Goal: Check status: Check status

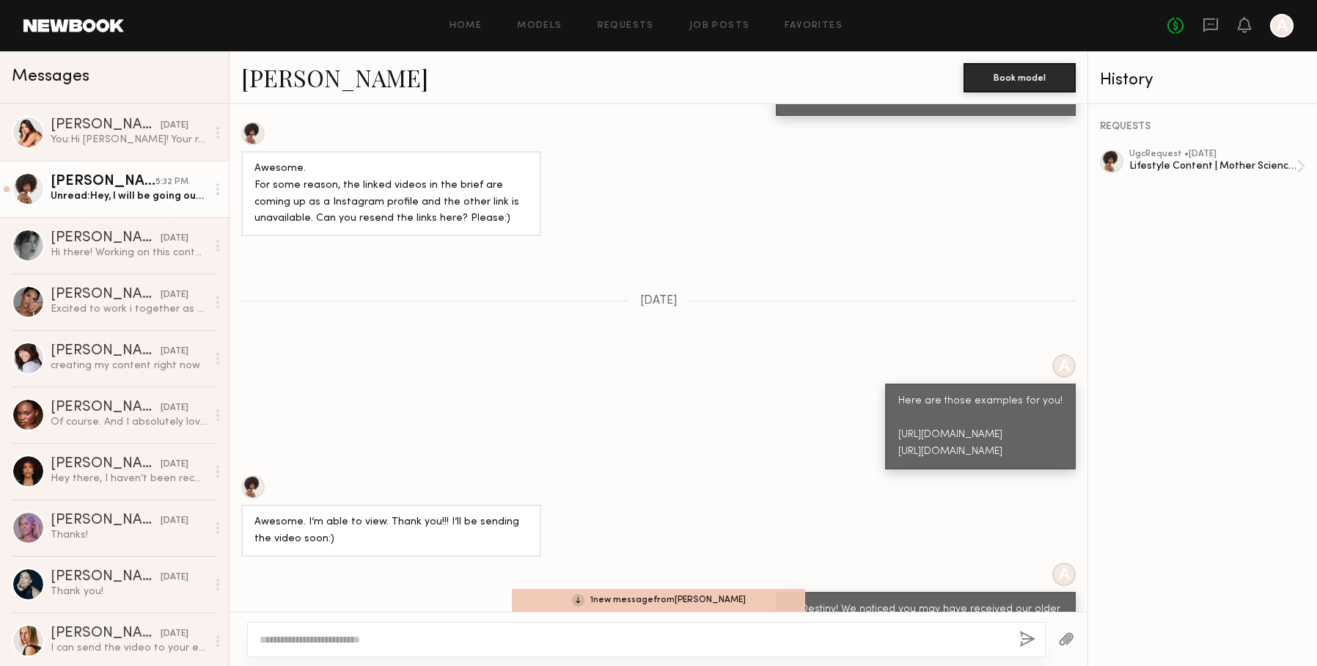
scroll to position [1258, 0]
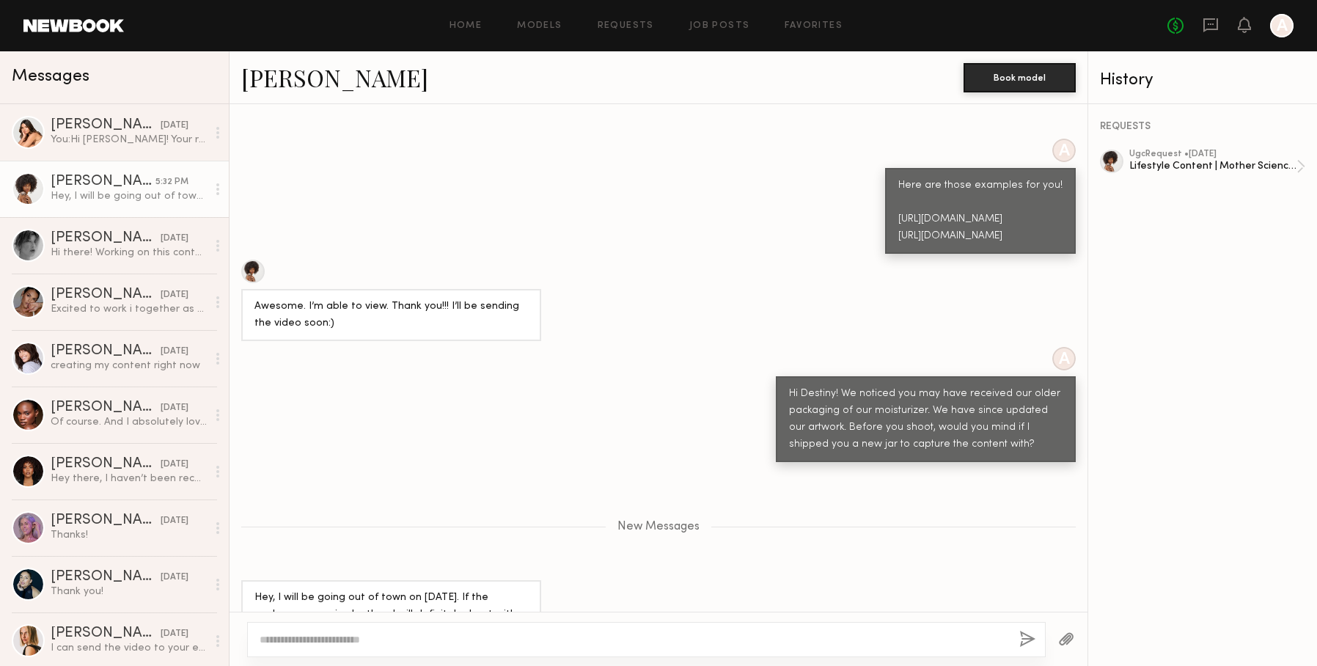
click at [522, 650] on div at bounding box center [646, 639] width 799 height 35
click at [515, 639] on textarea at bounding box center [634, 639] width 748 height 15
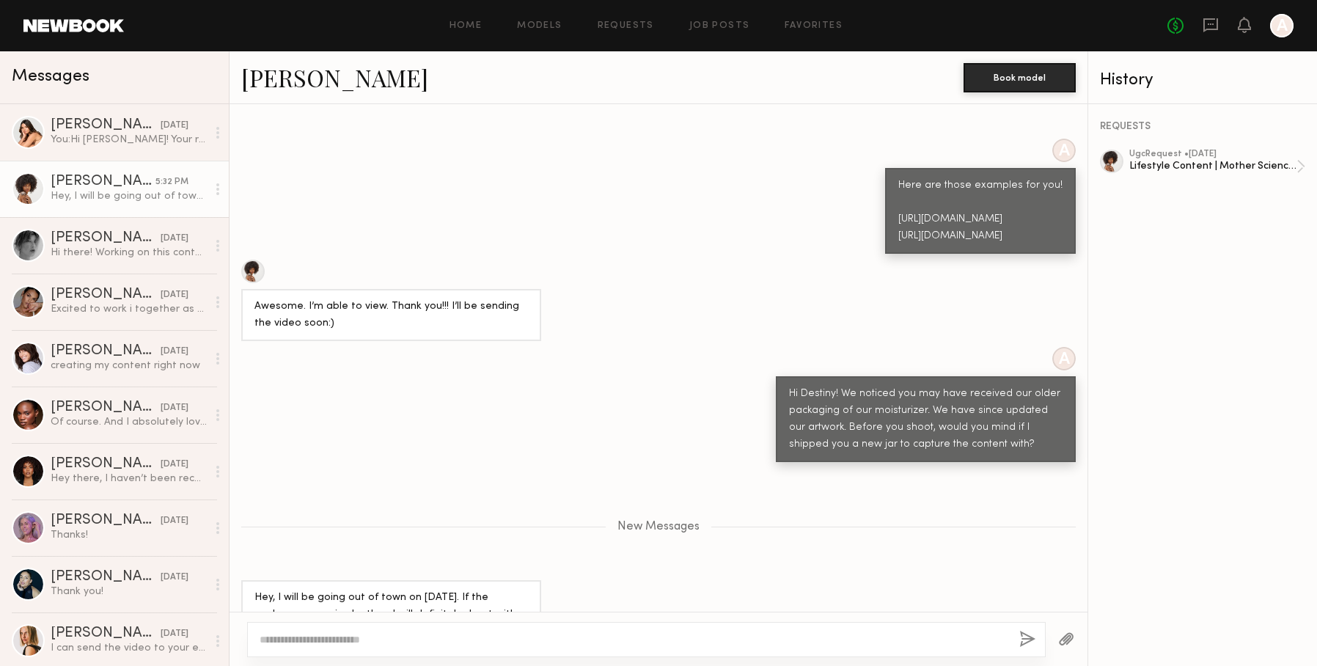
click at [515, 639] on textarea at bounding box center [634, 639] width 748 height 15
click at [102, 145] on div "You: Hi [PERSON_NAME]! Your recent video is gorgeous. I noticed you received ou…" at bounding box center [129, 140] width 156 height 14
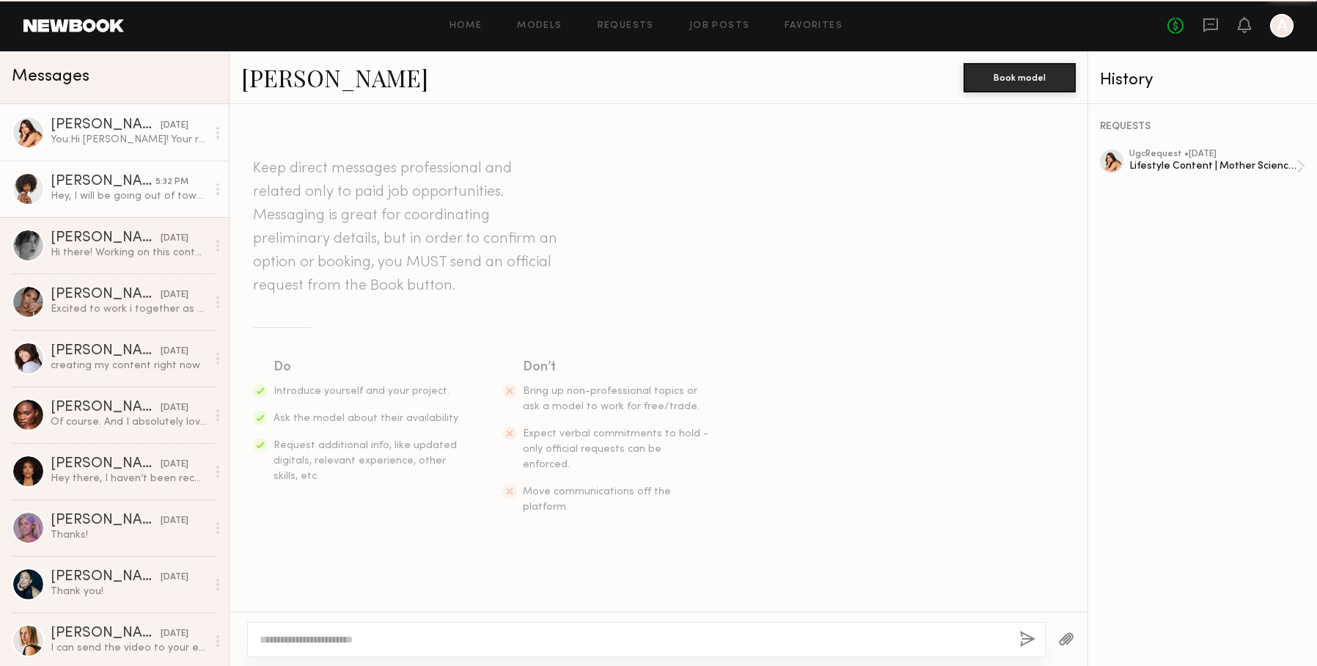
scroll to position [329, 0]
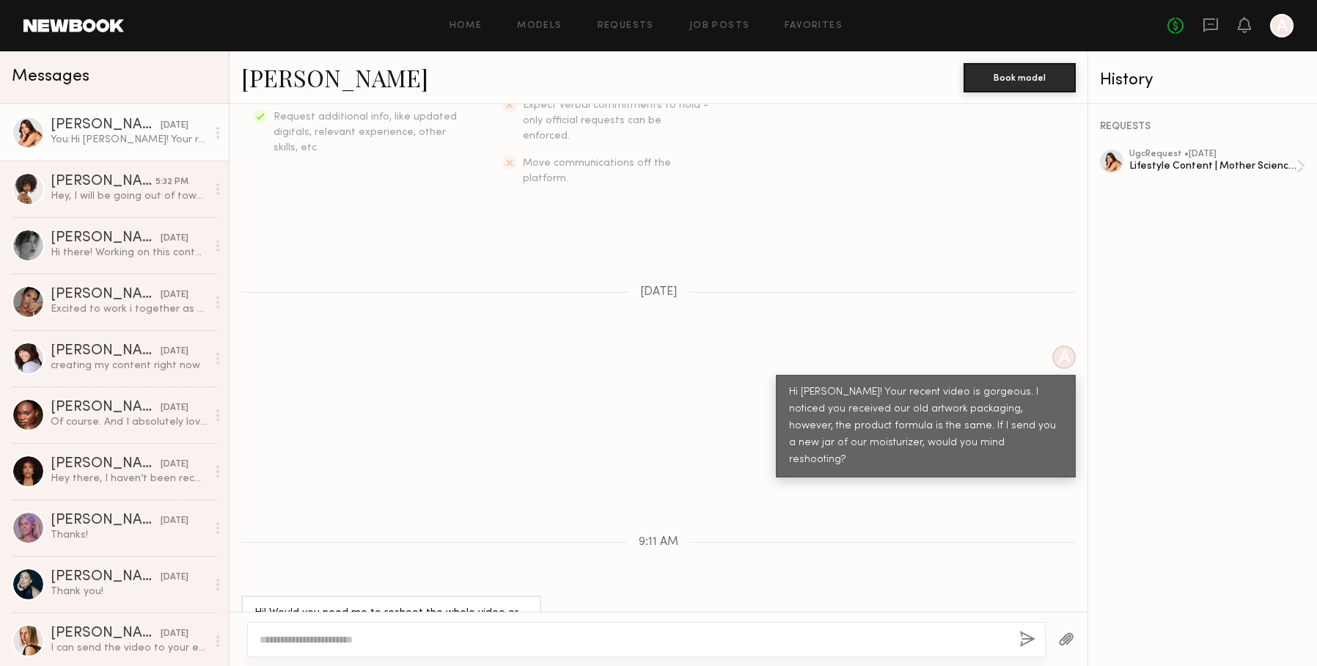
click at [496, 637] on textarea at bounding box center [634, 639] width 748 height 15
click at [496, 640] on textarea at bounding box center [634, 639] width 748 height 15
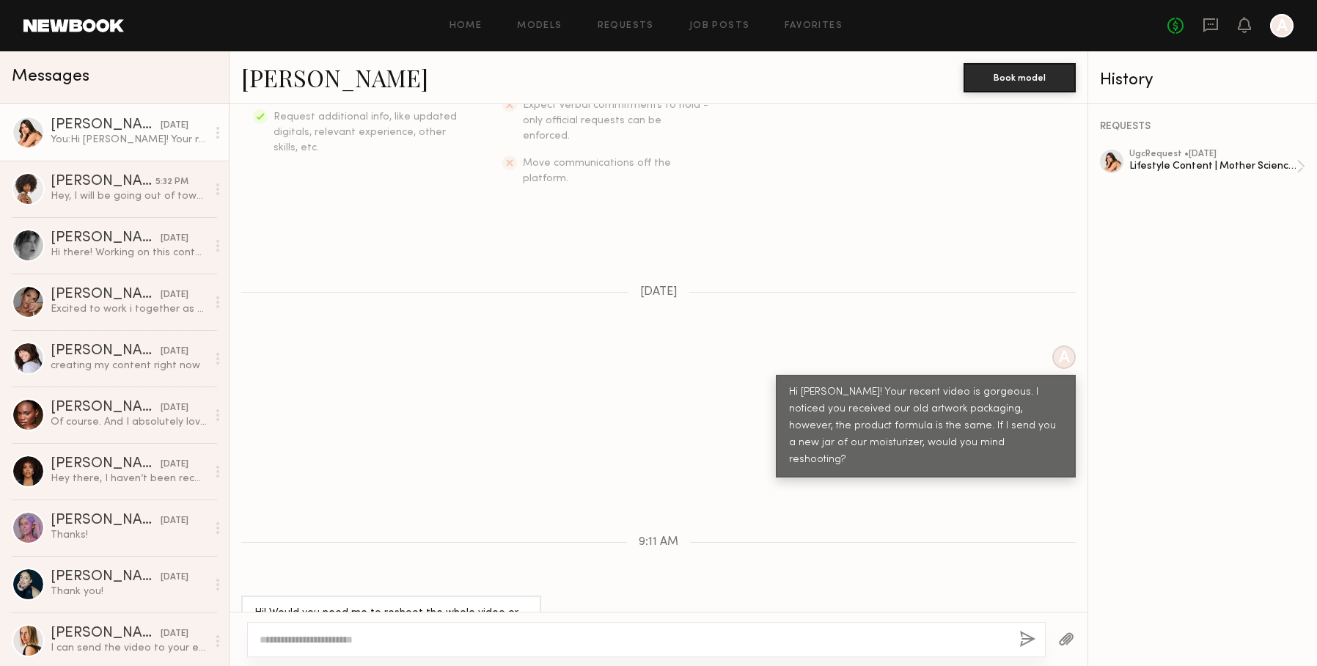
click at [496, 640] on textarea at bounding box center [634, 639] width 748 height 15
click at [510, 643] on textarea at bounding box center [634, 639] width 748 height 15
type textarea "**********"
click at [1027, 640] on button "button" at bounding box center [1027, 640] width 16 height 18
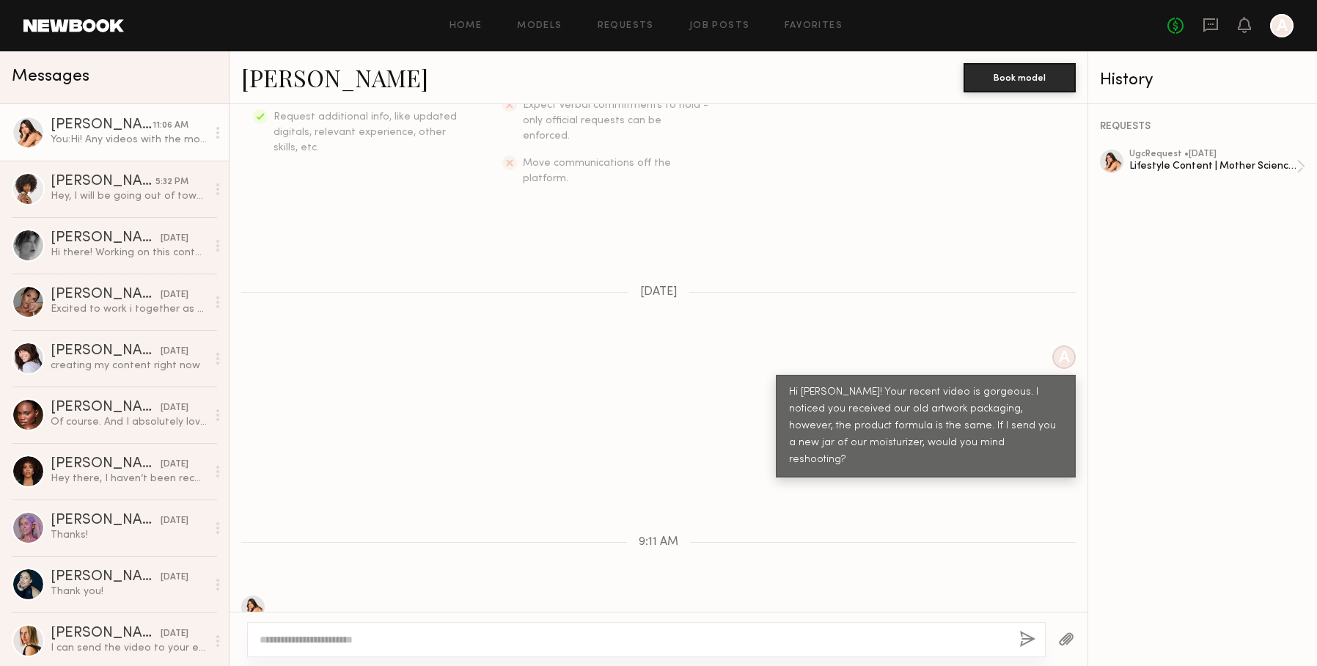
scroll to position [416, 0]
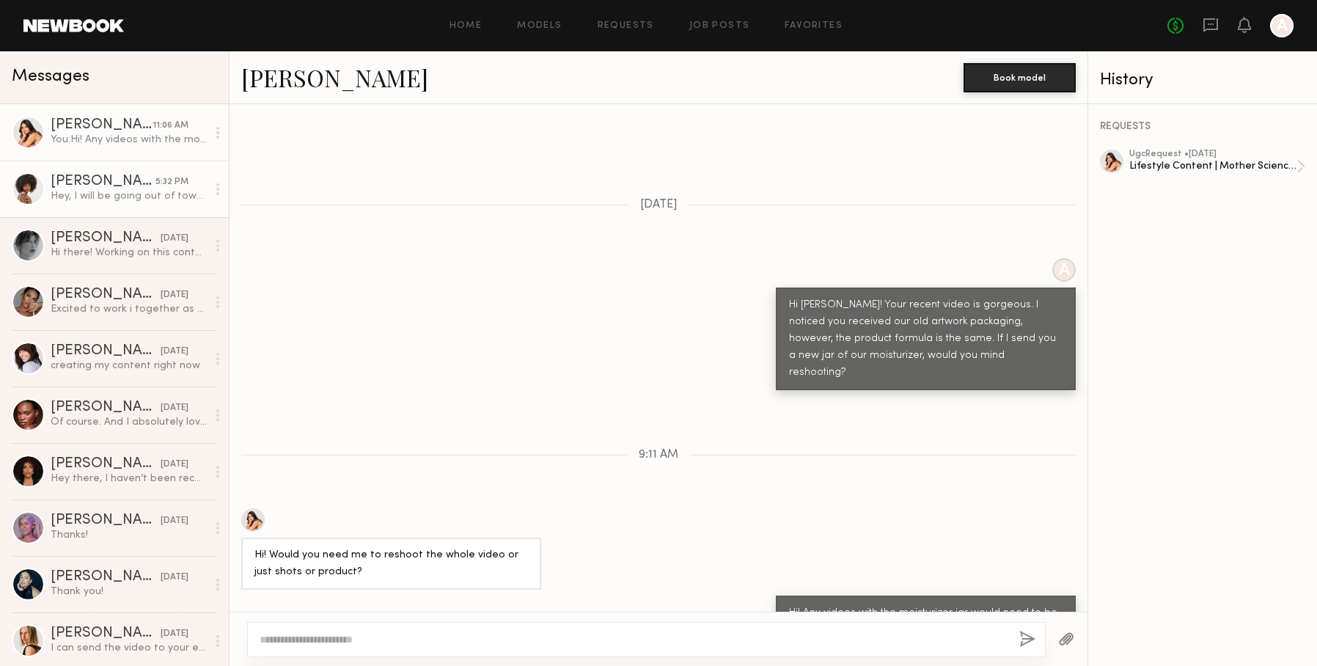
click at [137, 205] on link "[PERSON_NAME] 5:32 PM Hey, I will be going out of town on [DATE]. If the packag…" at bounding box center [114, 189] width 229 height 56
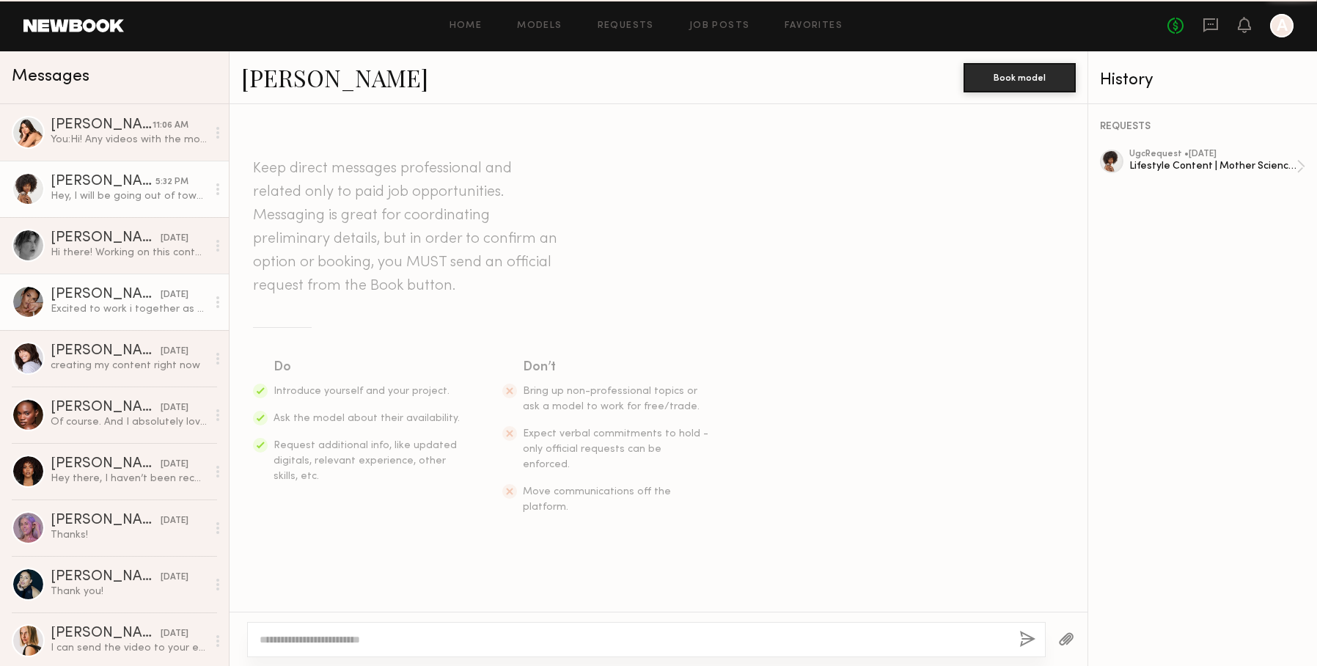
scroll to position [1147, 0]
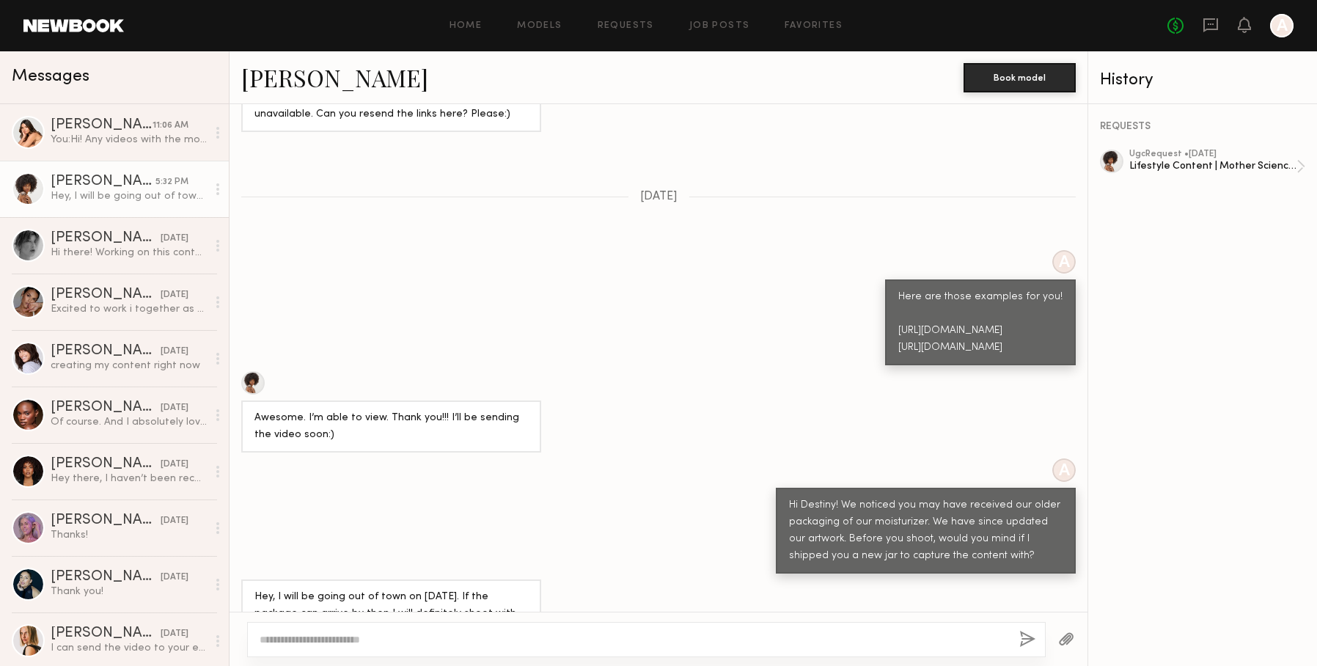
click at [418, 643] on textarea at bounding box center [634, 639] width 748 height 15
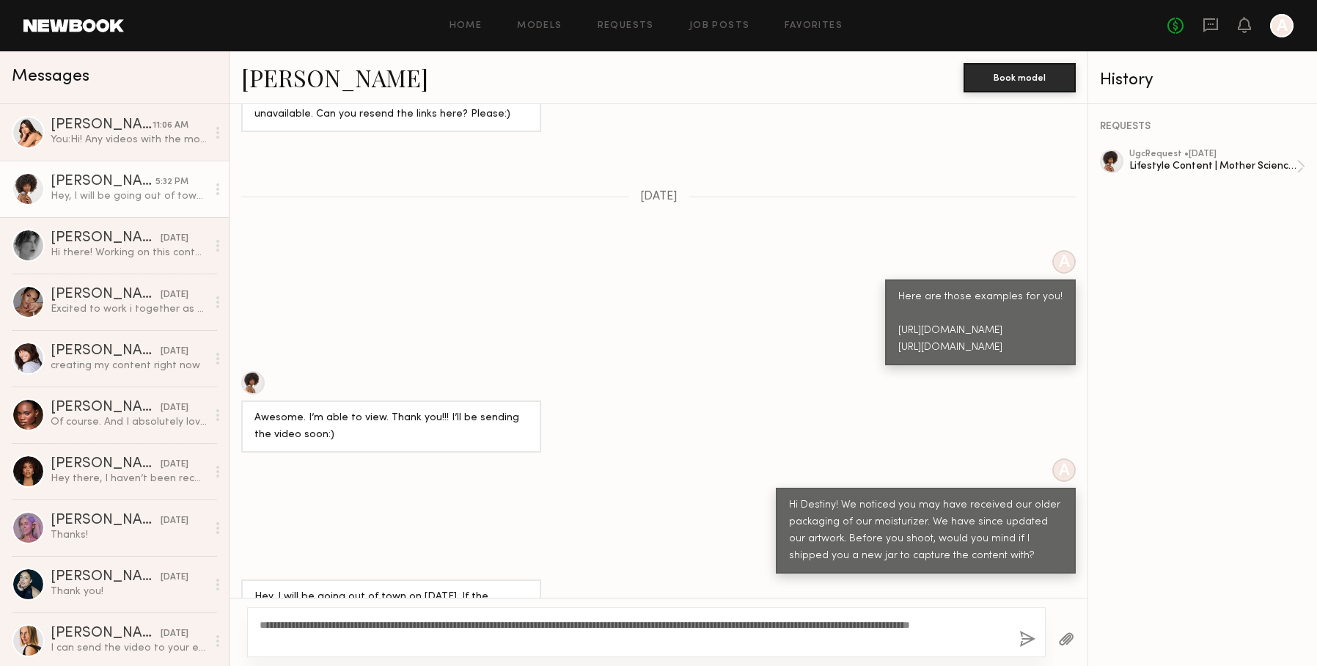
type textarea "**********"
click at [1030, 637] on button "button" at bounding box center [1027, 640] width 16 height 18
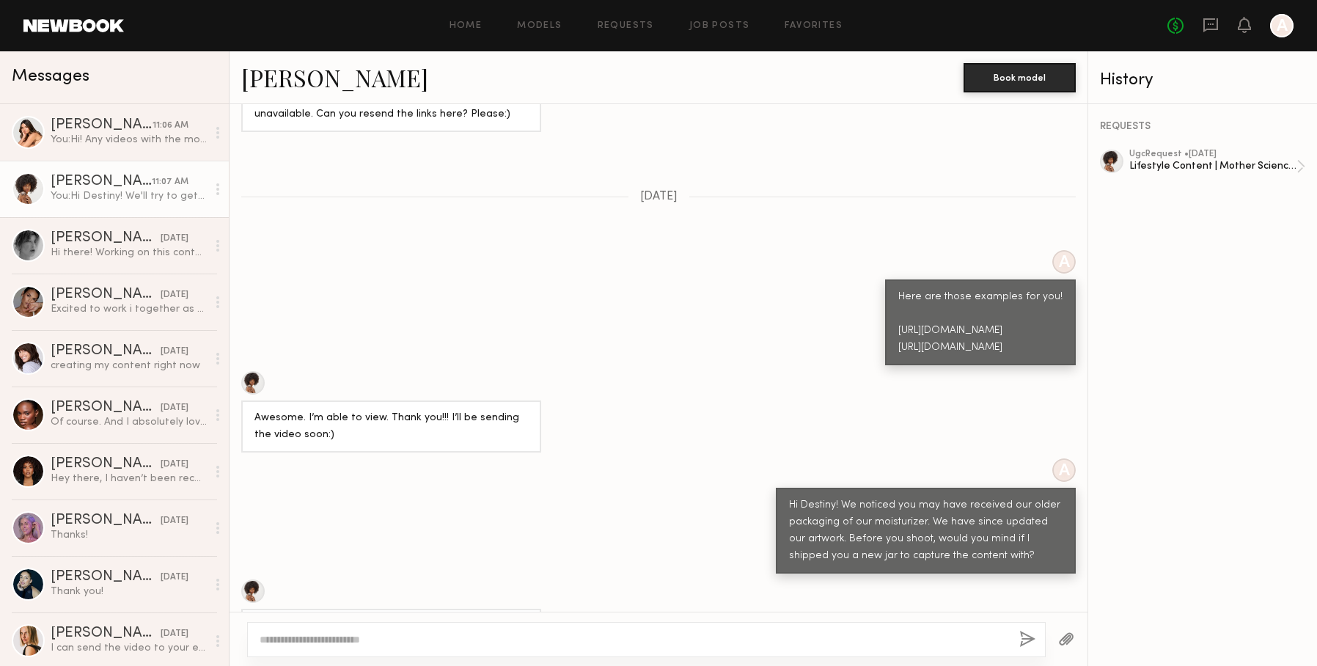
scroll to position [1473, 0]
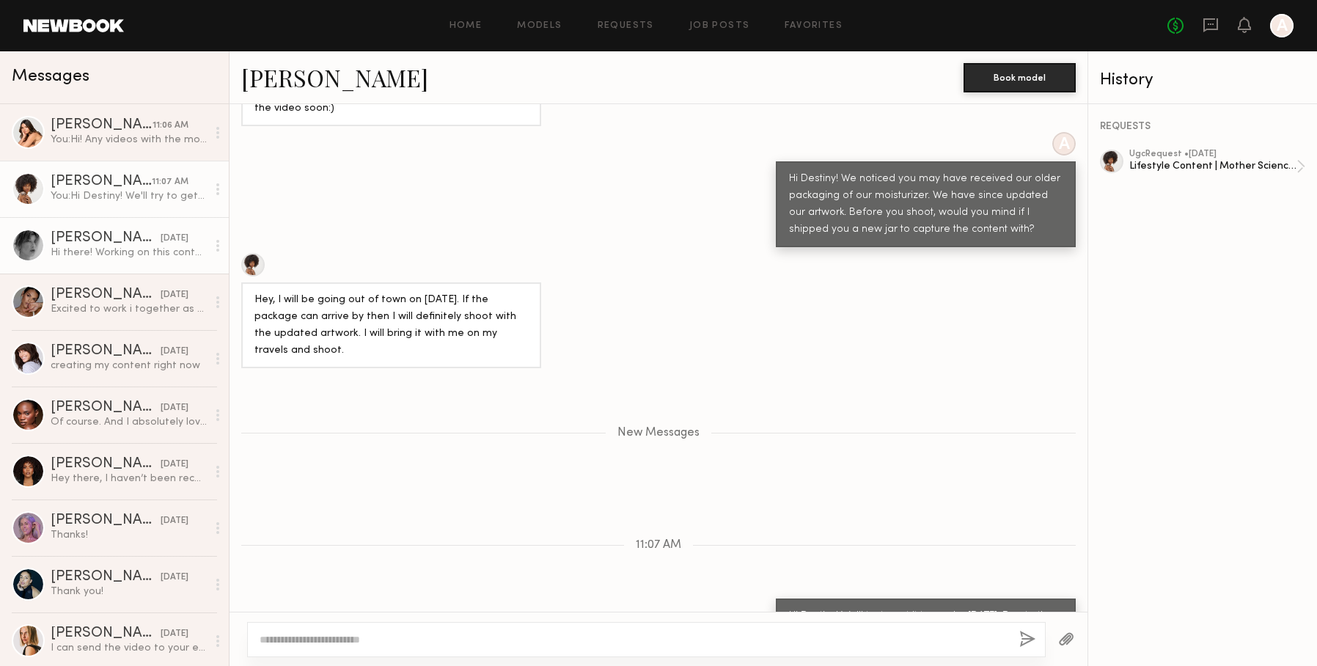
click at [81, 235] on div "[PERSON_NAME]" at bounding box center [106, 238] width 110 height 15
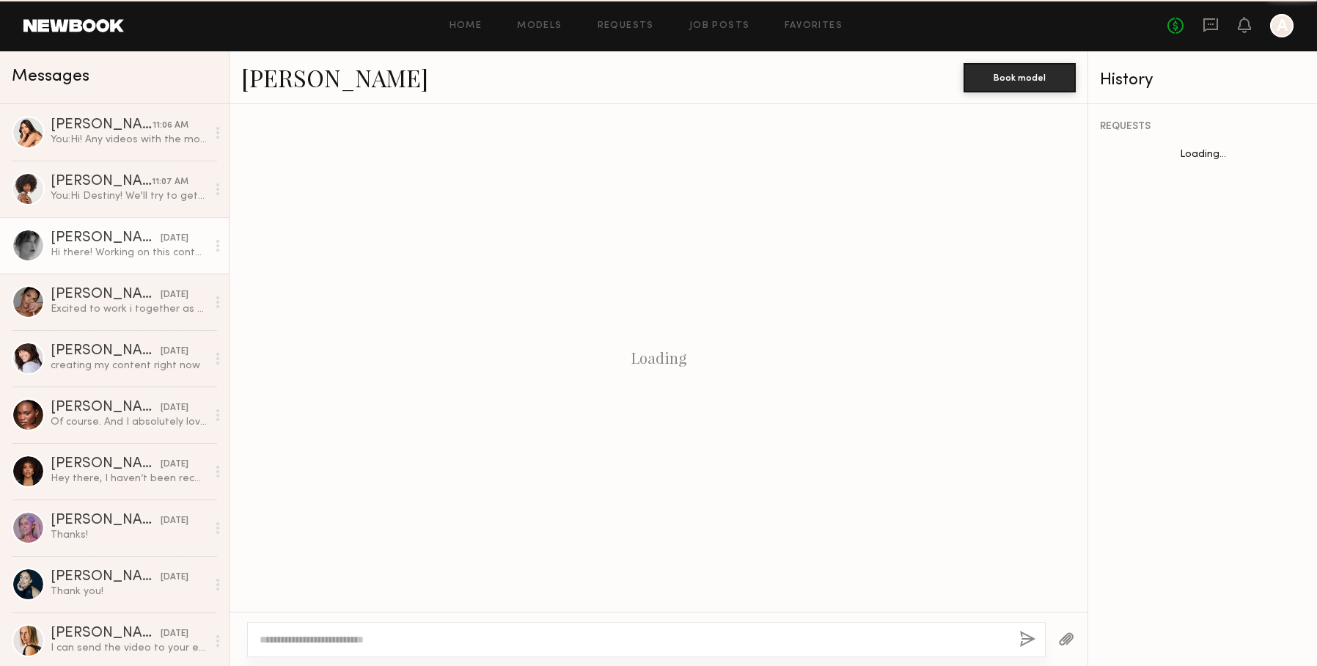
scroll to position [109, 0]
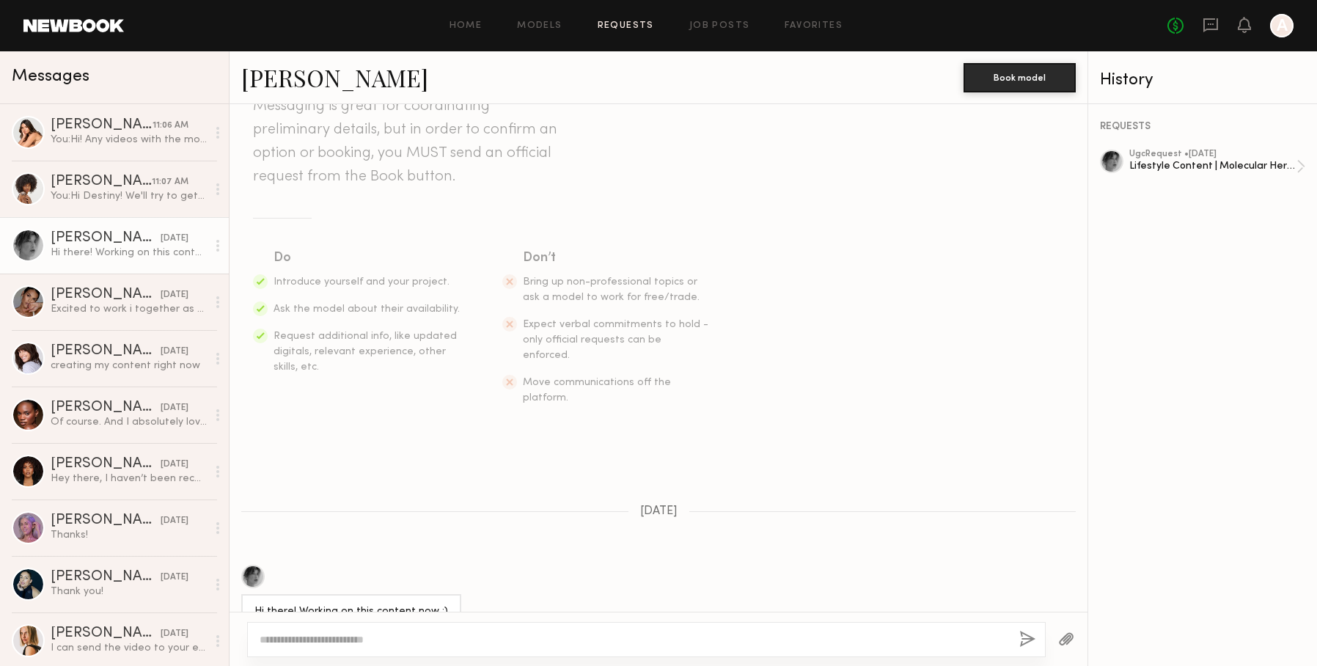
click at [616, 26] on link "Requests" at bounding box center [626, 26] width 56 height 10
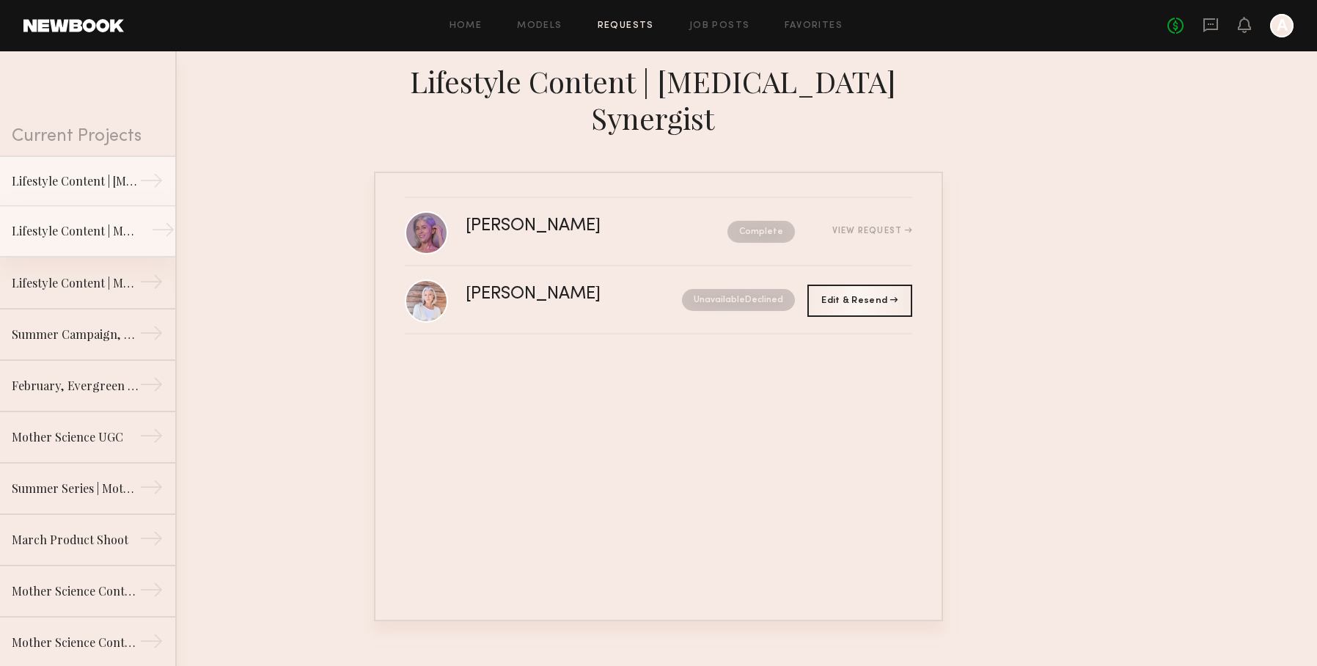
click at [124, 222] on div "Lifestyle Content | Molecular Hero Serum" at bounding box center [76, 231] width 128 height 18
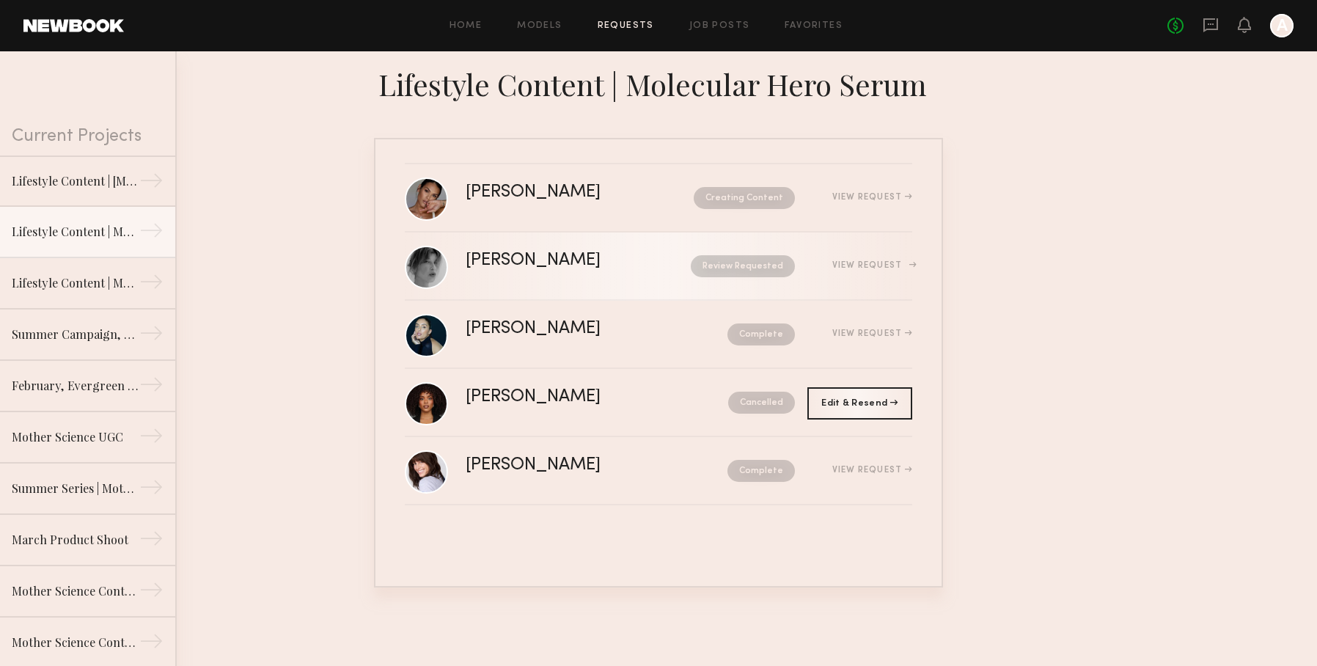
click at [505, 261] on div "[PERSON_NAME]" at bounding box center [556, 260] width 180 height 17
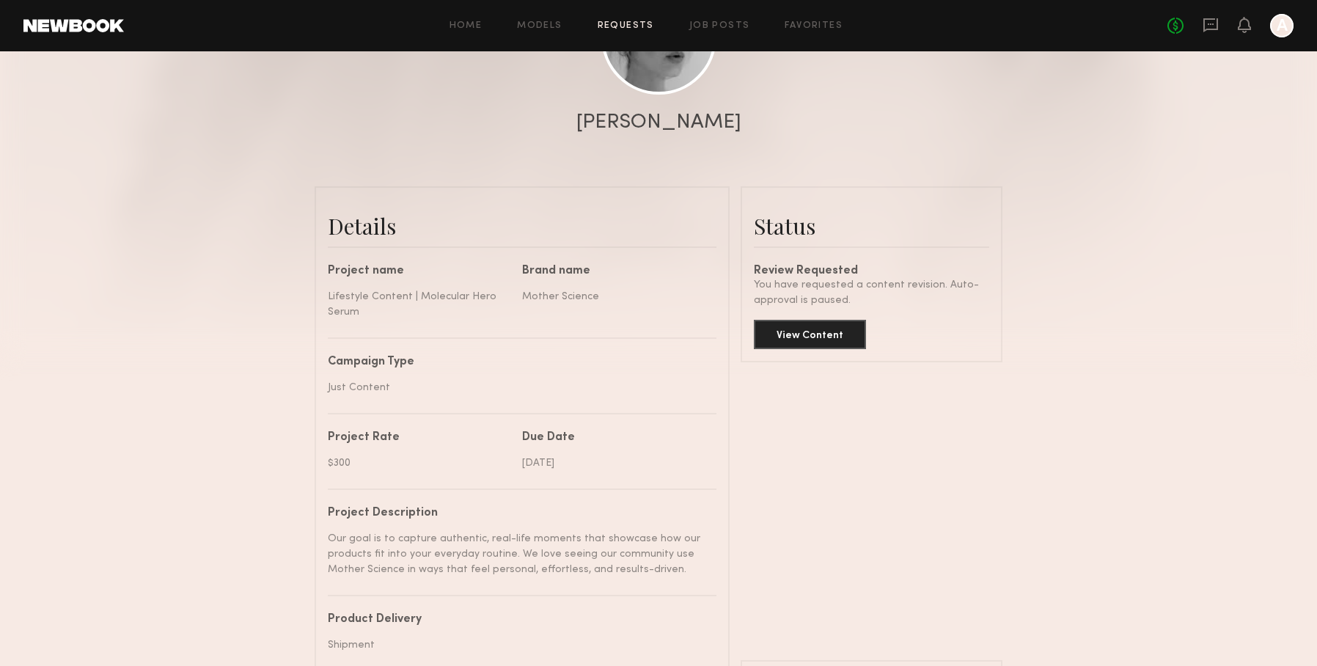
scroll to position [235, 0]
click at [840, 326] on button "View Content" at bounding box center [810, 330] width 112 height 29
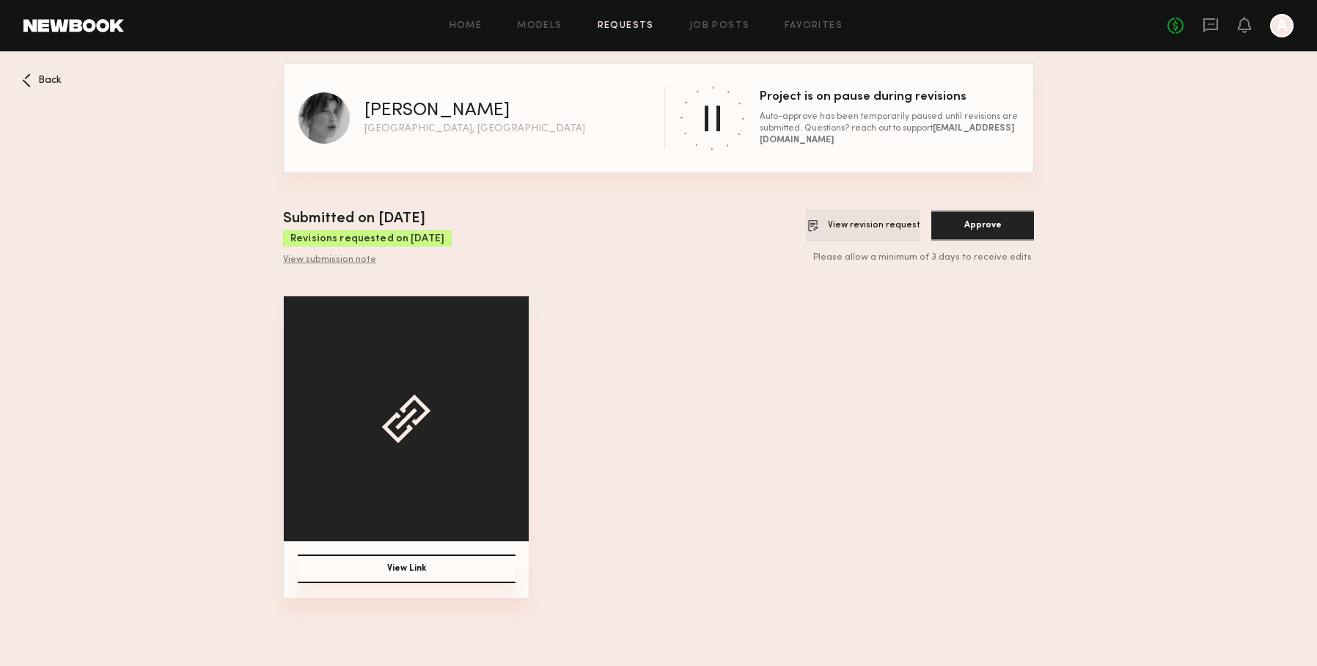
click at [862, 232] on button "View revision request" at bounding box center [863, 225] width 114 height 30
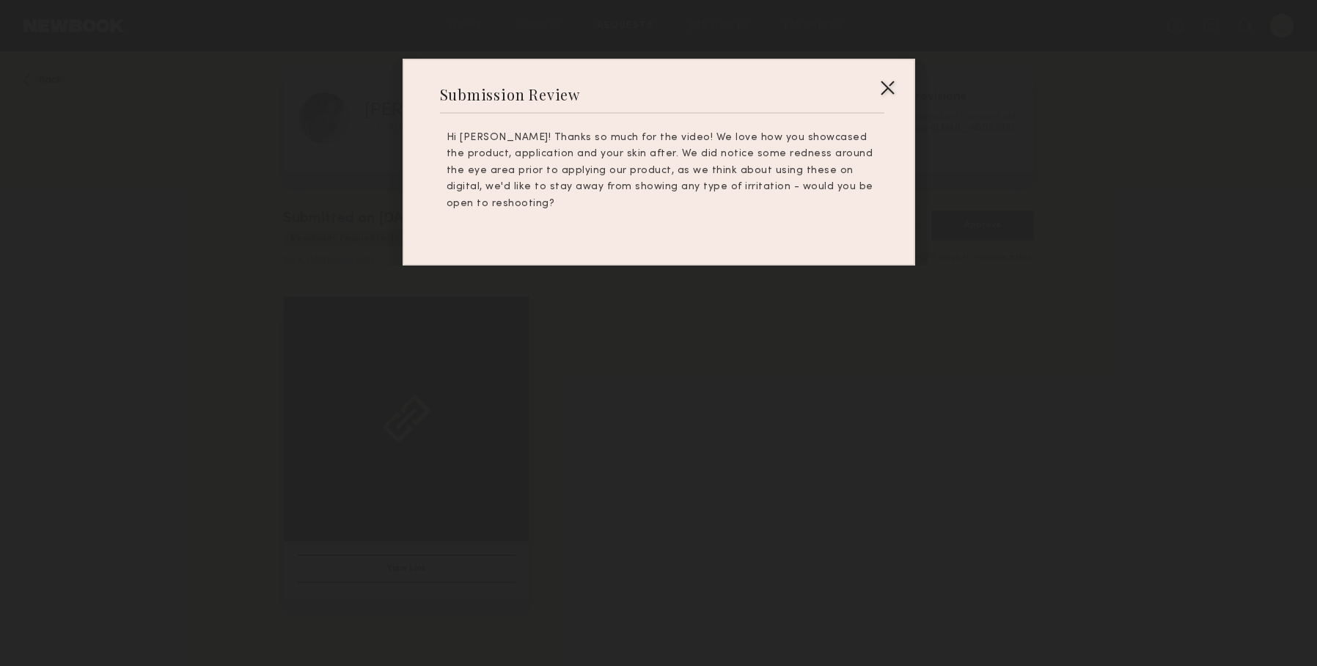
click at [884, 88] on div at bounding box center [887, 87] width 23 height 23
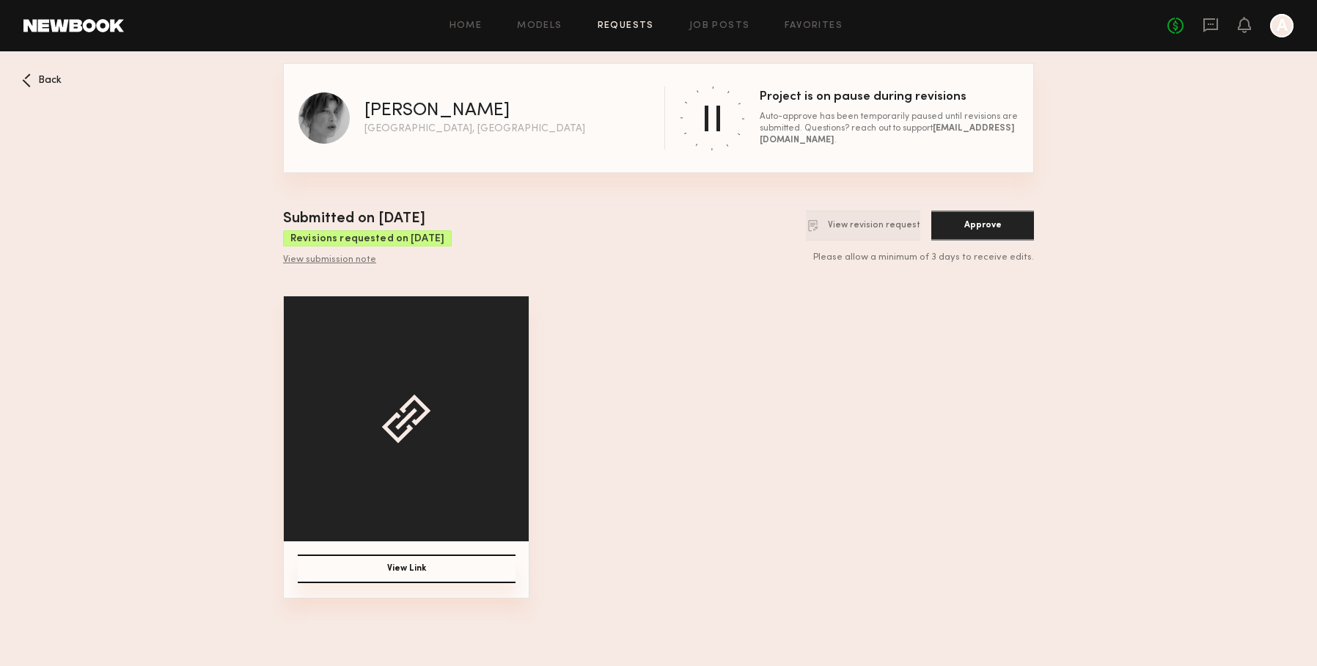
click at [55, 81] on span "Back" at bounding box center [49, 81] width 23 height 10
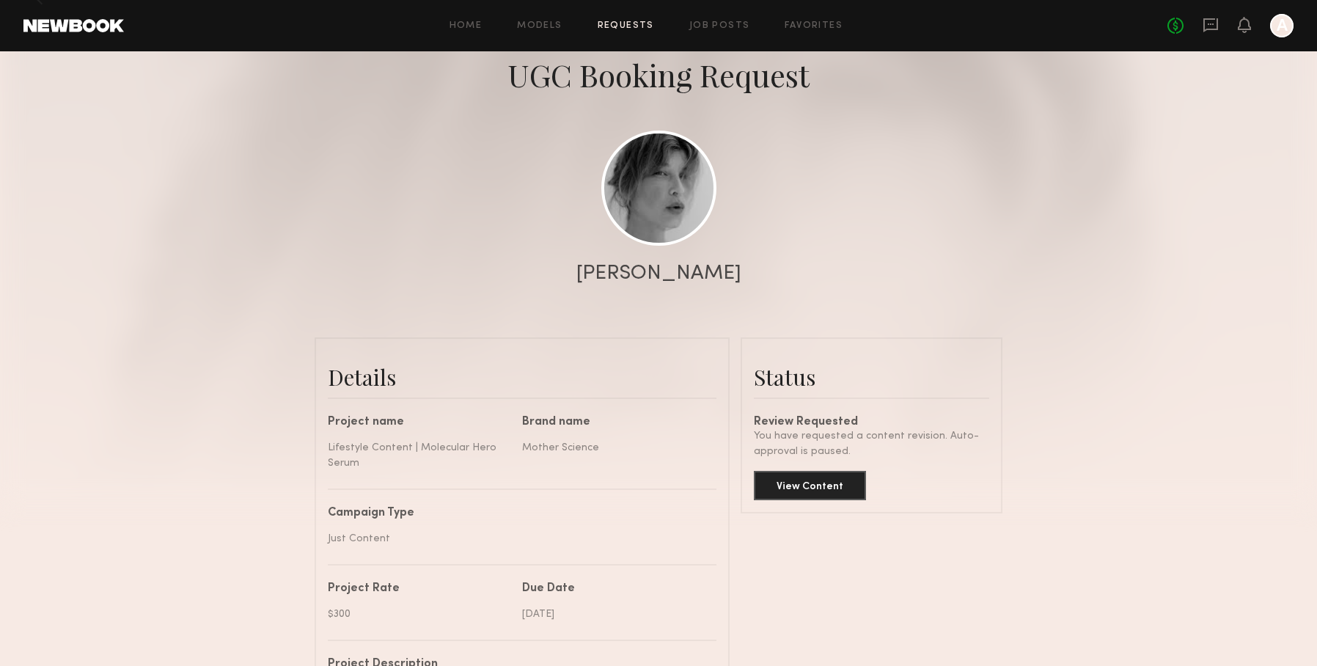
scroll to position [11, 0]
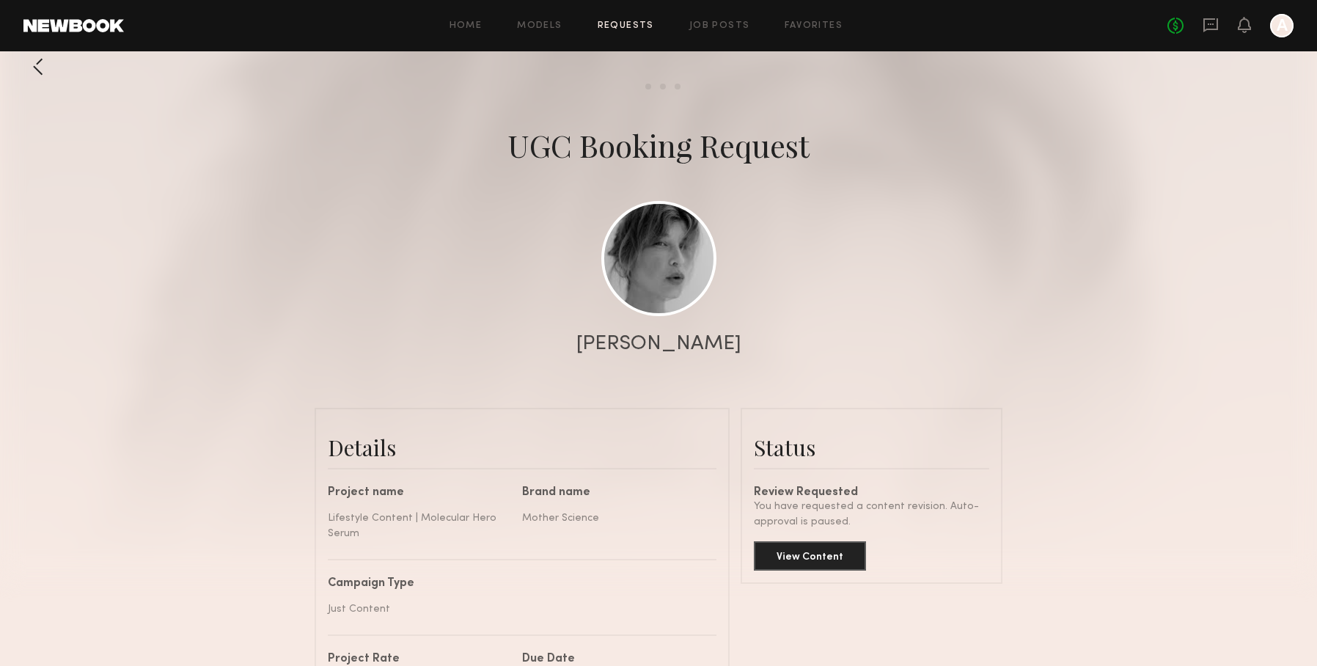
click at [41, 70] on div at bounding box center [37, 66] width 29 height 29
